Goal: Task Accomplishment & Management: Use online tool/utility

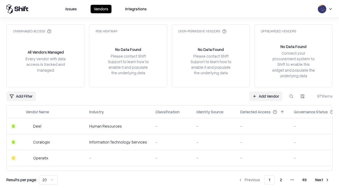
click at [266, 96] on link "Add Vendor" at bounding box center [266, 96] width 33 height 10
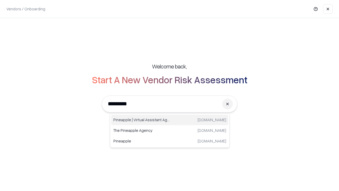
click at [170, 120] on div "Pineapple | Virtual Assistant Agency [DOMAIN_NAME]" at bounding box center [169, 120] width 117 height 11
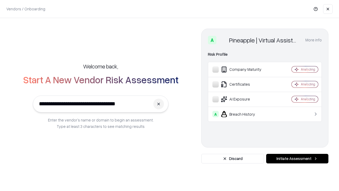
type input "**********"
click at [298, 159] on button "Initiate Assessment" at bounding box center [298, 159] width 62 height 10
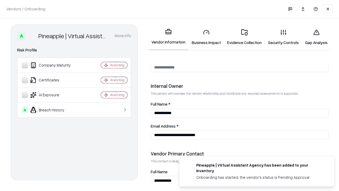
scroll to position [275, 0]
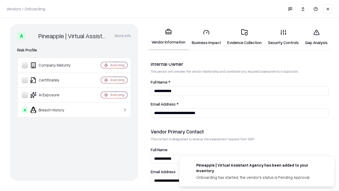
click at [207, 37] on link "Business Impact" at bounding box center [207, 37] width 36 height 25
click at [317, 37] on link "Gap Analysis" at bounding box center [316, 37] width 29 height 25
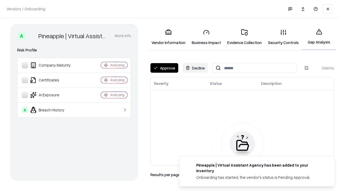
click at [164, 68] on button "Approve" at bounding box center [165, 68] width 28 height 10
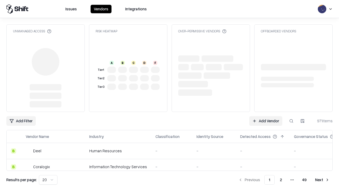
click at [266, 121] on link "Add Vendor" at bounding box center [266, 121] width 33 height 10
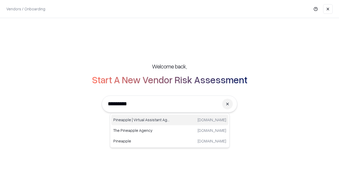
click at [170, 120] on div "Pineapple | Virtual Assistant Agency [DOMAIN_NAME]" at bounding box center [169, 120] width 117 height 11
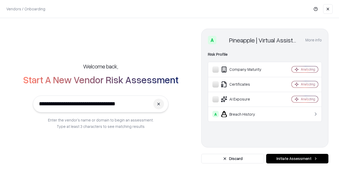
type input "**********"
click at [298, 159] on button "Initiate Assessment" at bounding box center [298, 159] width 62 height 10
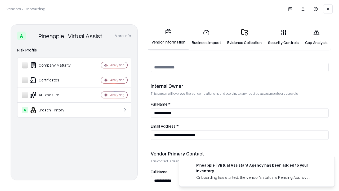
scroll to position [275, 0]
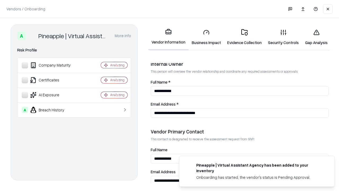
click at [317, 37] on link "Gap Analysis" at bounding box center [316, 37] width 29 height 25
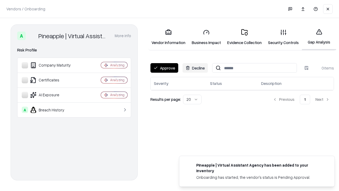
click at [164, 68] on button "Approve" at bounding box center [165, 68] width 28 height 10
